Goal: Information Seeking & Learning: Learn about a topic

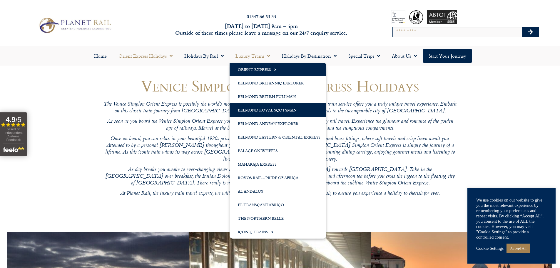
click at [259, 112] on link "Belmond Royal Scotsman" at bounding box center [278, 110] width 97 height 14
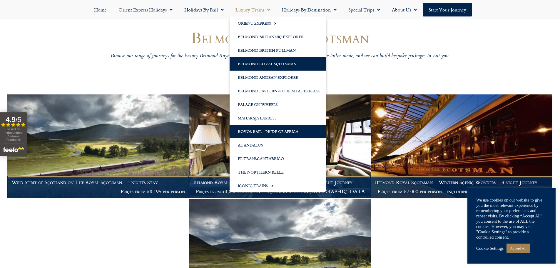
scroll to position [59, 0]
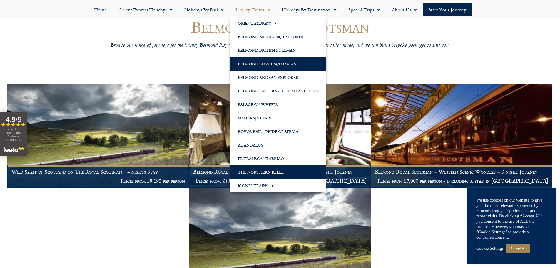
click at [269, 173] on link "The Northern Belle" at bounding box center [278, 172] width 97 height 14
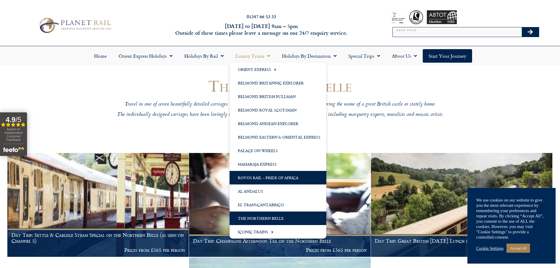
click at [276, 177] on link "Rovos Rail – Pride of Africa" at bounding box center [278, 178] width 97 height 14
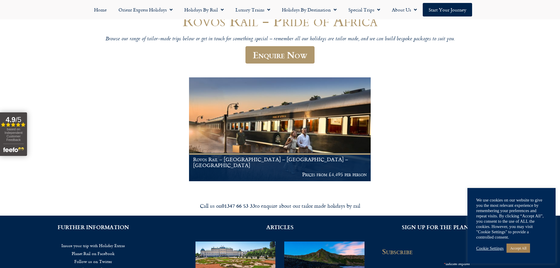
scroll to position [59, 0]
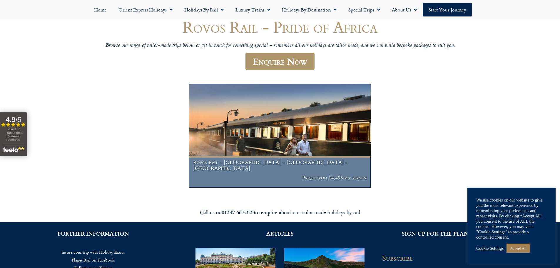
click at [270, 177] on p "Prices from £4,495 per person" at bounding box center [280, 178] width 174 height 6
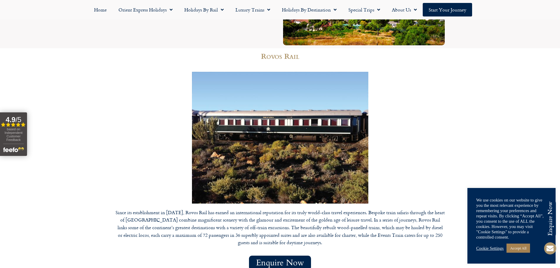
scroll to position [2500, 0]
